Goal: Complete application form

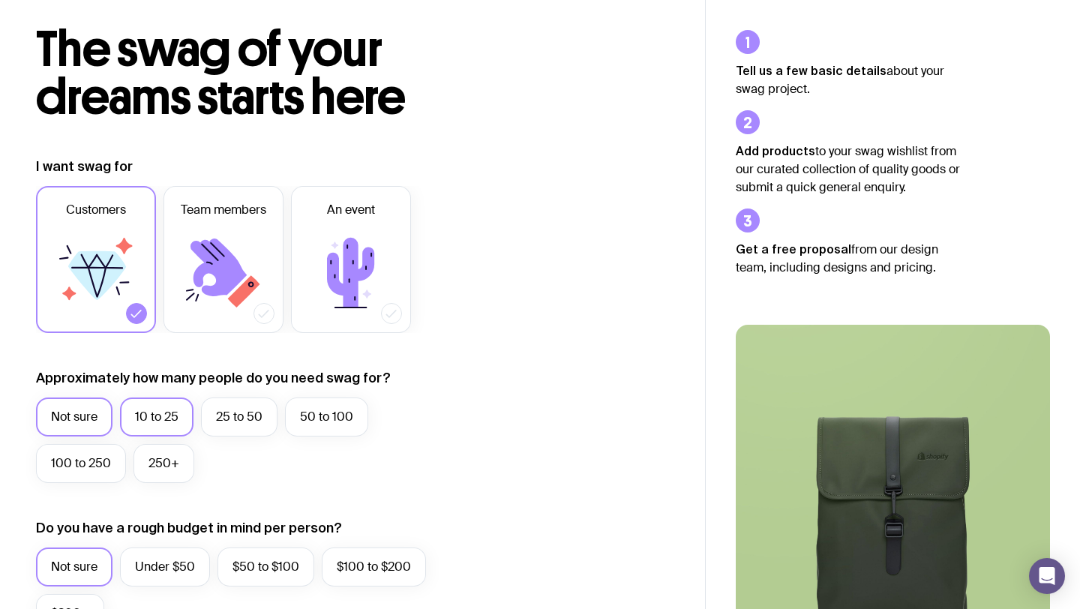
click at [155, 420] on label "10 to 25" at bounding box center [157, 417] width 74 height 39
click at [0, 0] on input "10 to 25" at bounding box center [0, 0] width 0 height 0
click at [257, 303] on label "Team members" at bounding box center [224, 259] width 120 height 147
click at [0, 0] on input "Team members" at bounding box center [0, 0] width 0 height 0
click at [134, 314] on icon at bounding box center [136, 313] width 15 height 15
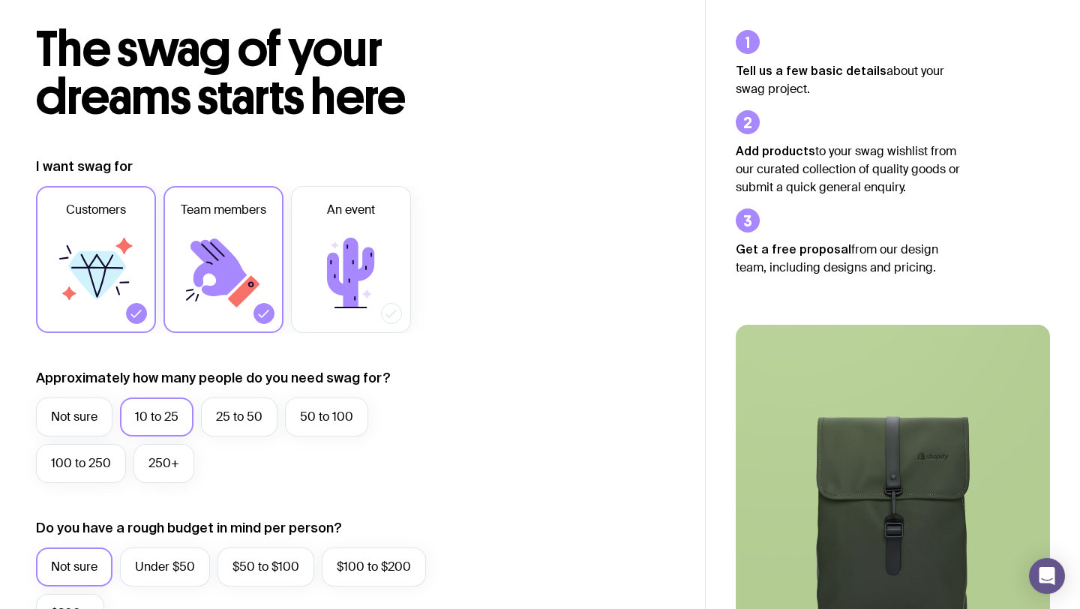
click at [0, 0] on input "Customers" at bounding box center [0, 0] width 0 height 0
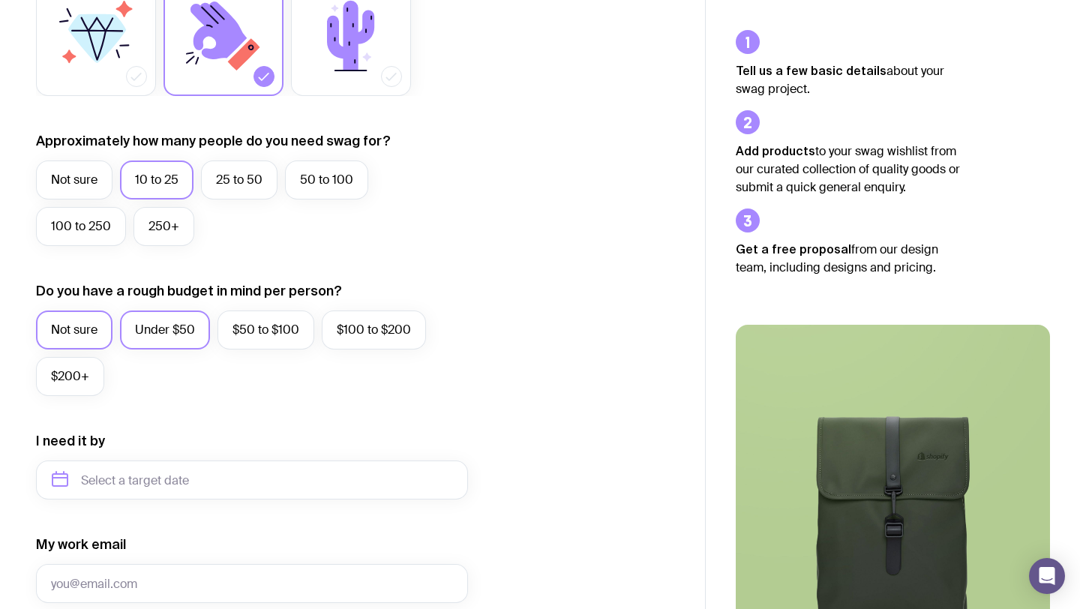
scroll to position [311, 0]
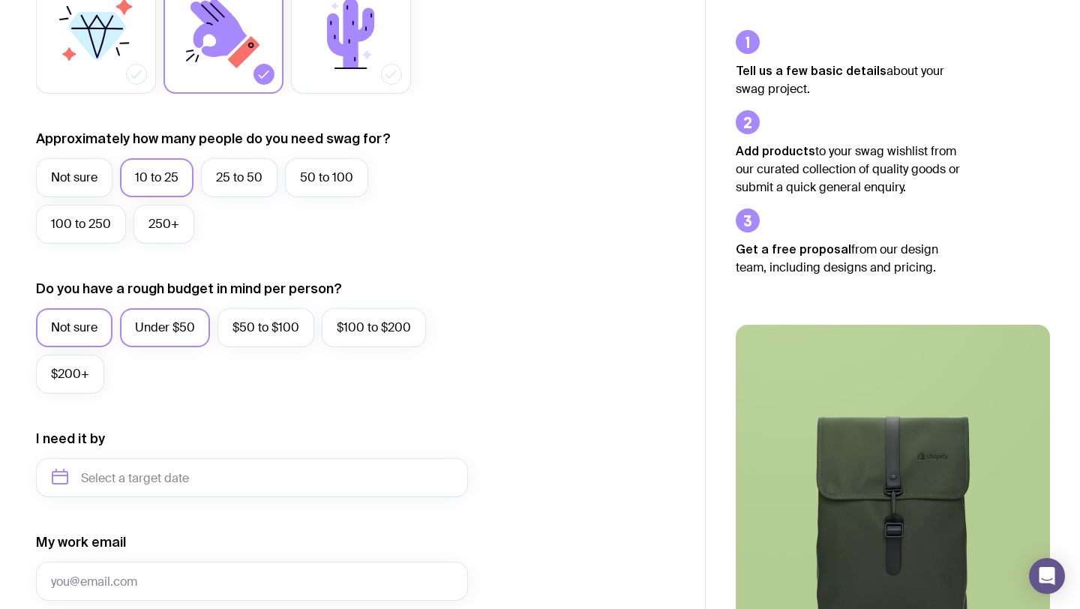
click at [158, 323] on label "Under $50" at bounding box center [165, 327] width 90 height 39
click at [0, 0] on input "Under $50" at bounding box center [0, 0] width 0 height 0
click at [179, 469] on input "text" at bounding box center [252, 477] width 432 height 39
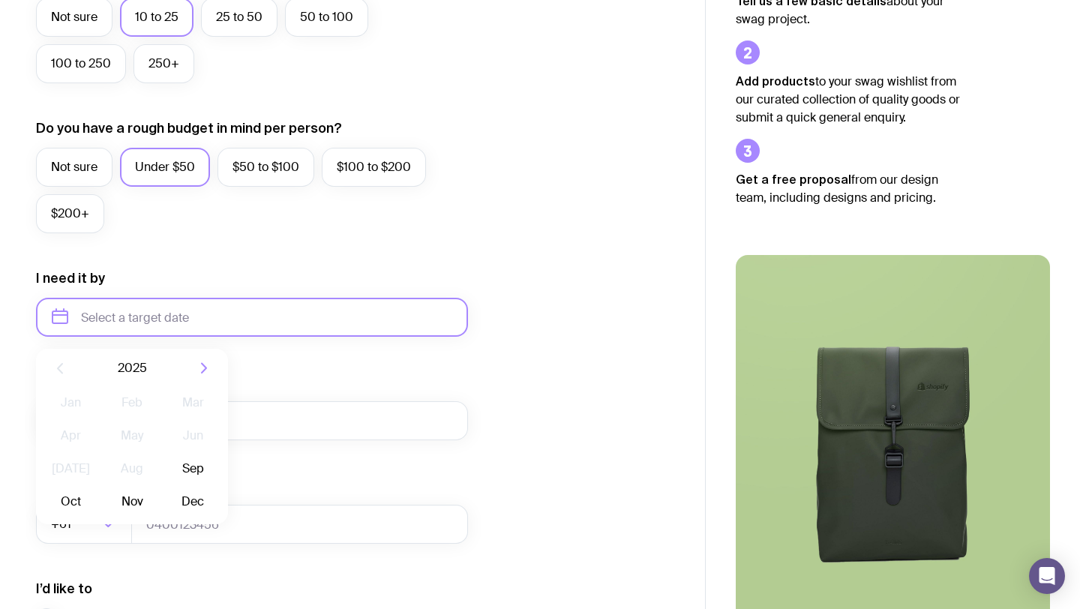
scroll to position [477, 0]
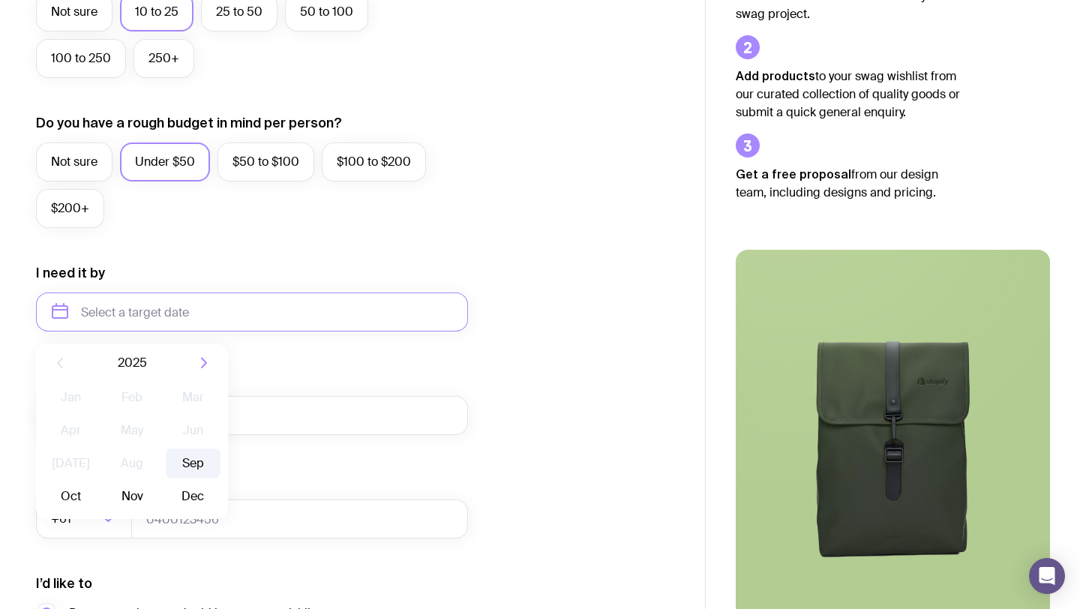
click at [98, 482] on button "Sep" at bounding box center [71, 497] width 55 height 30
type input "[DATE]"
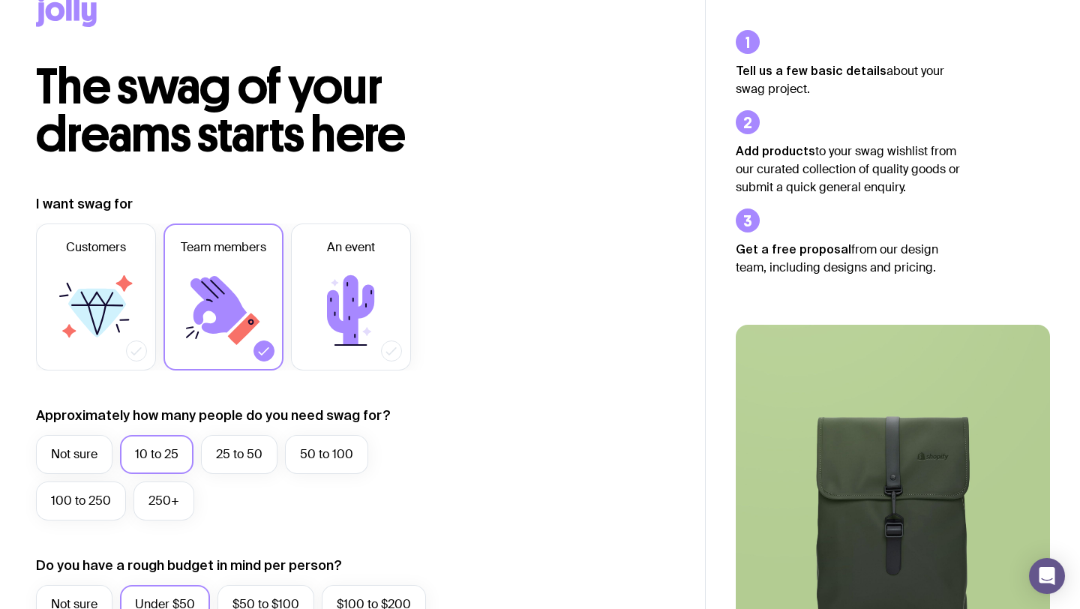
scroll to position [0, 0]
